Goal: Task Accomplishment & Management: Complete application form

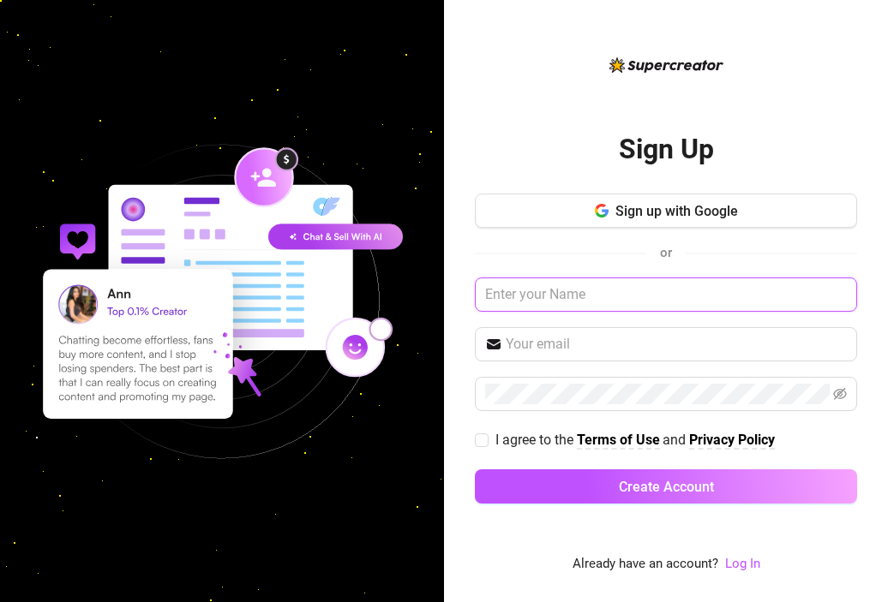
click at [500, 282] on input "text" at bounding box center [666, 295] width 382 height 34
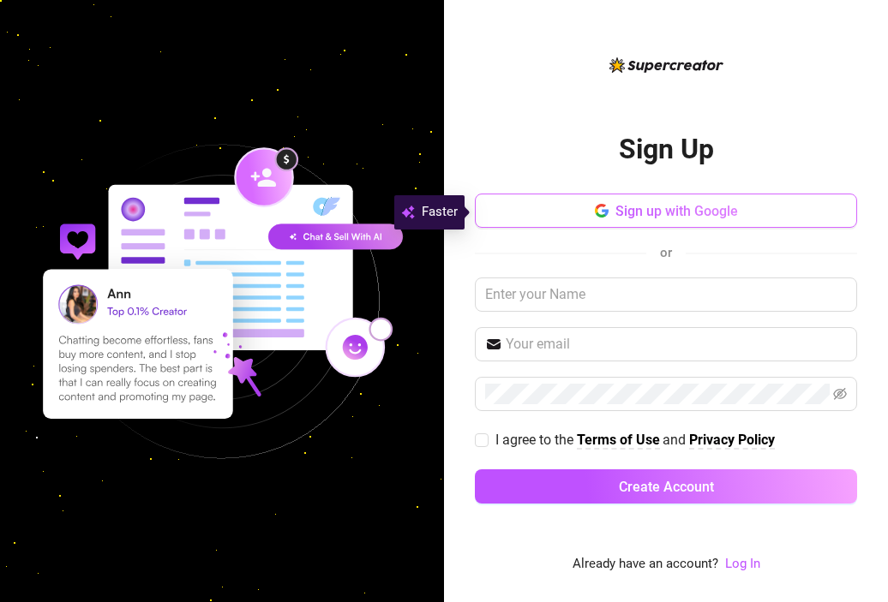
click at [637, 213] on span "Sign up with Google" at bounding box center [676, 211] width 123 height 16
